Goal: Transaction & Acquisition: Subscribe to service/newsletter

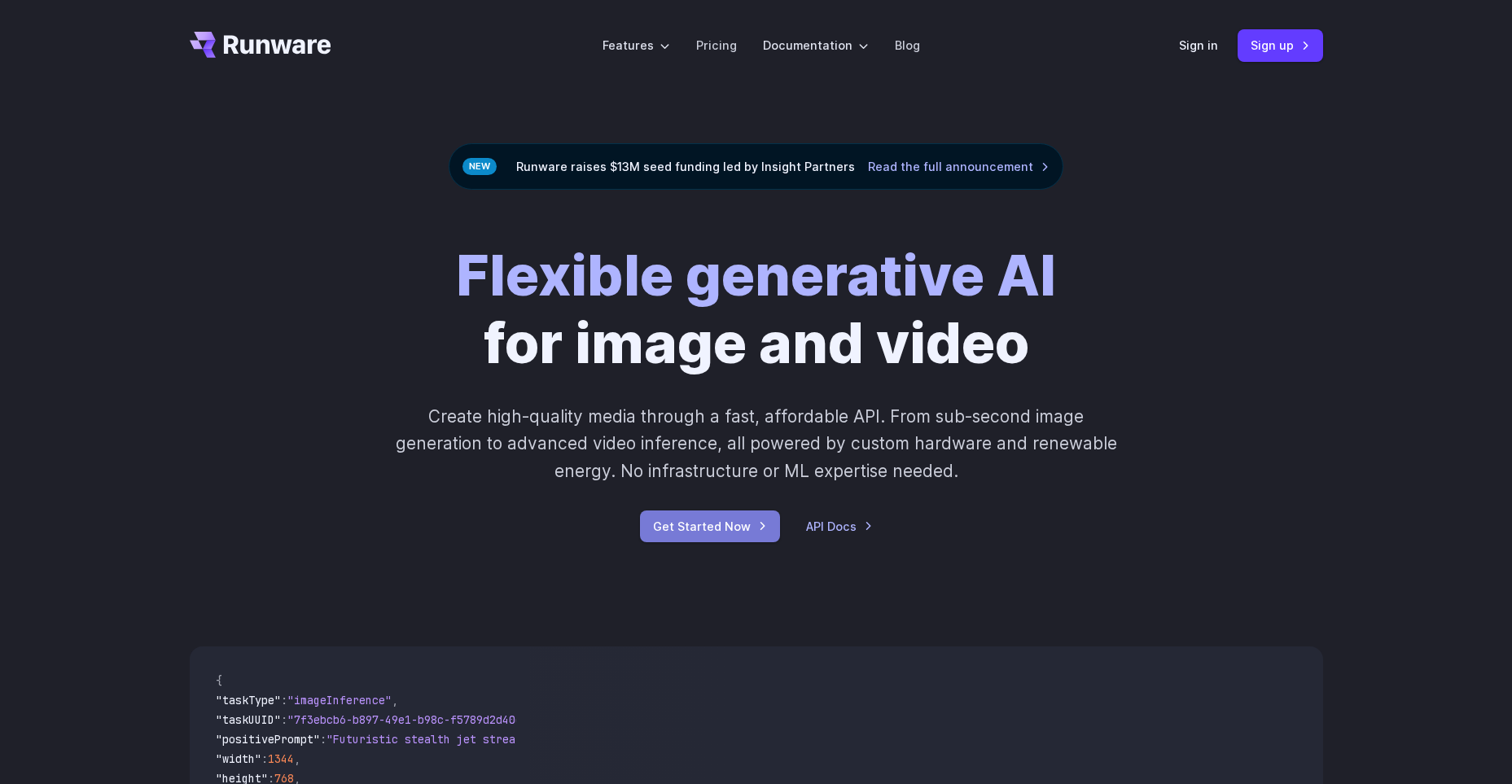
click at [708, 528] on link "Get Started Now" at bounding box center [710, 526] width 140 height 32
click at [1251, 46] on link "Sign up" at bounding box center [1281, 45] width 86 height 32
